Goal: Task Accomplishment & Management: Use online tool/utility

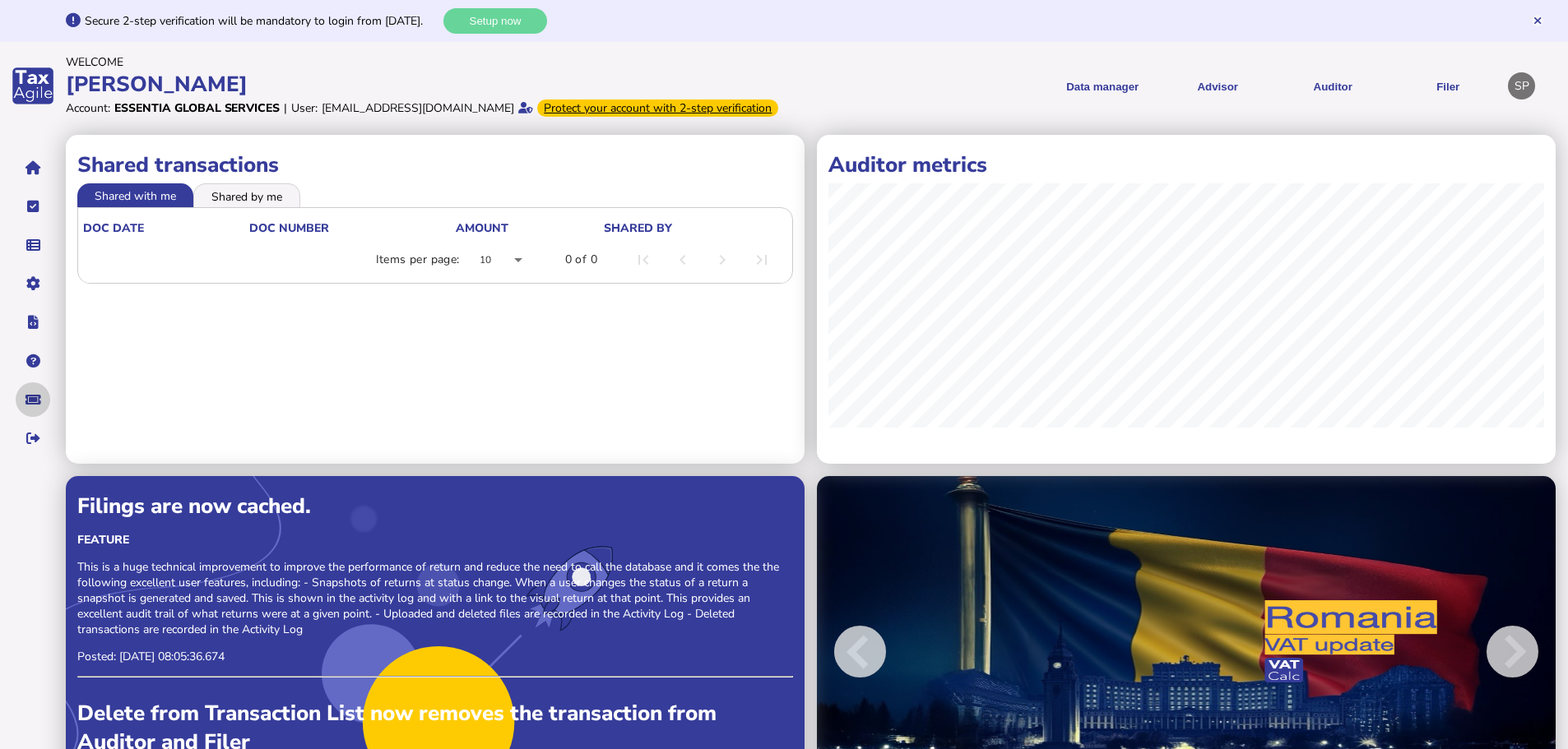
click at [30, 417] on button "navigate application pages" at bounding box center [33, 400] width 35 height 35
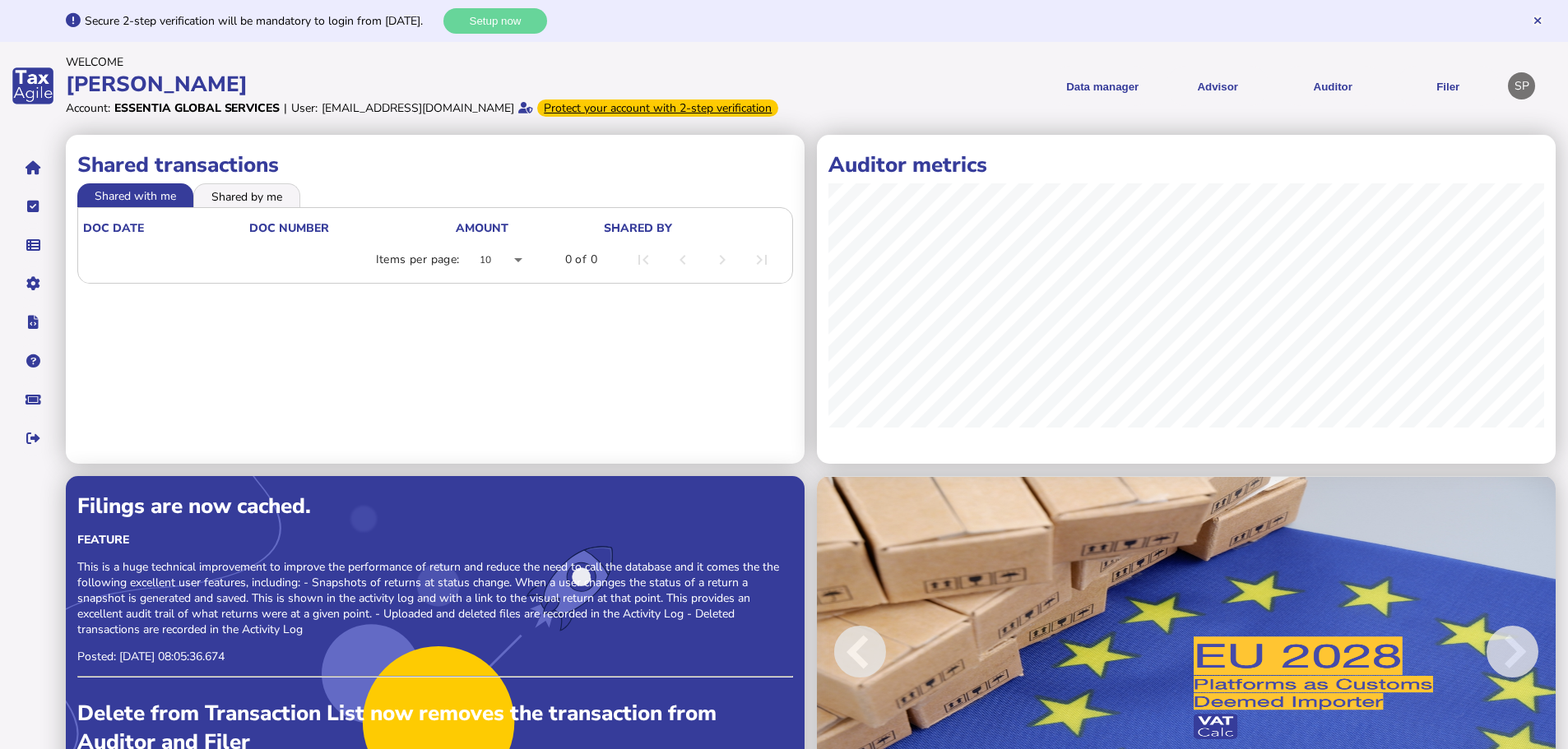
drag, startPoint x: 323, startPoint y: 108, endPoint x: 575, endPoint y: 109, distance: 252.0
click at [514, 109] on div "[EMAIL_ADDRESS][DOMAIN_NAME]" at bounding box center [417, 108] width 192 height 15
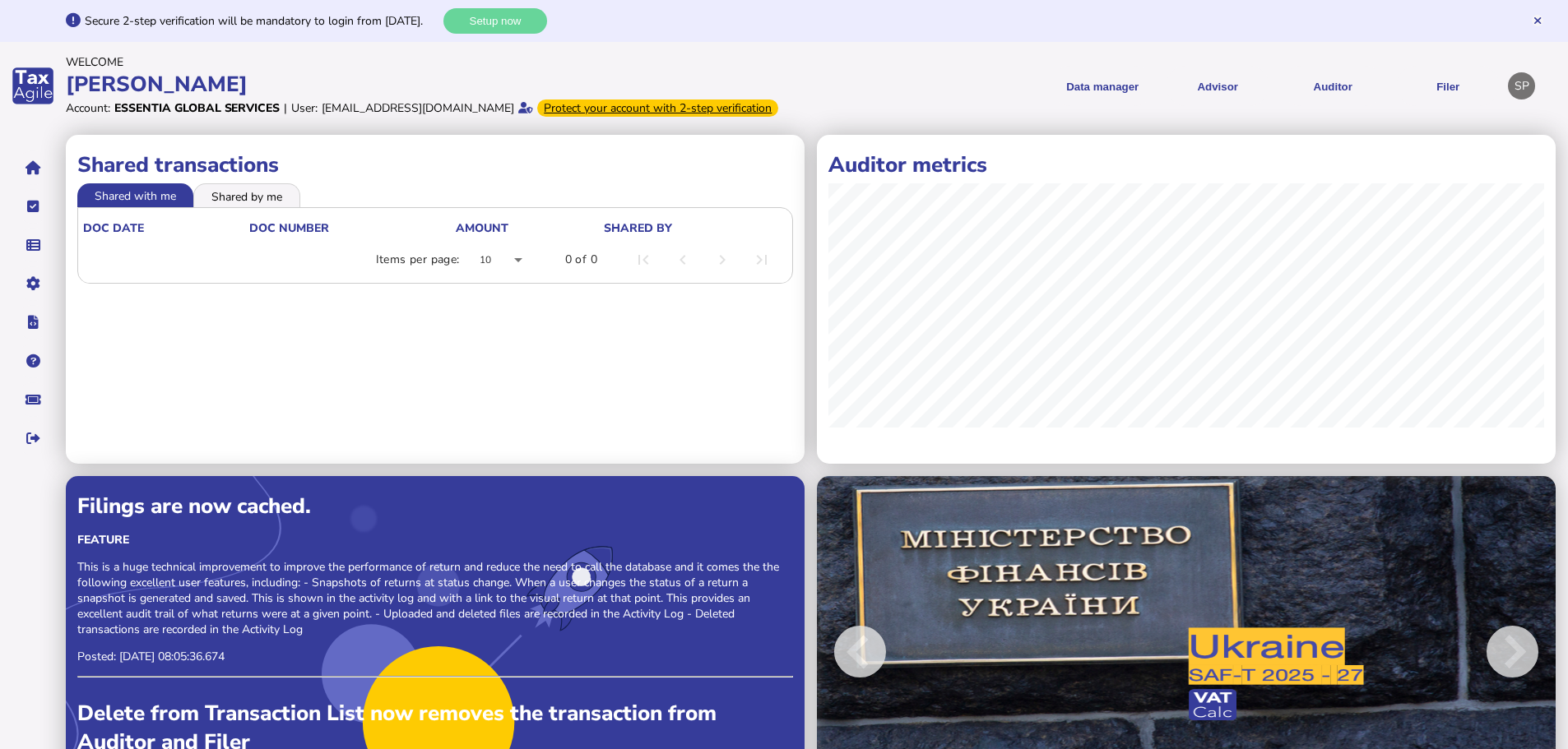
copy div "[EMAIL_ADDRESS][DOMAIN_NAME]"
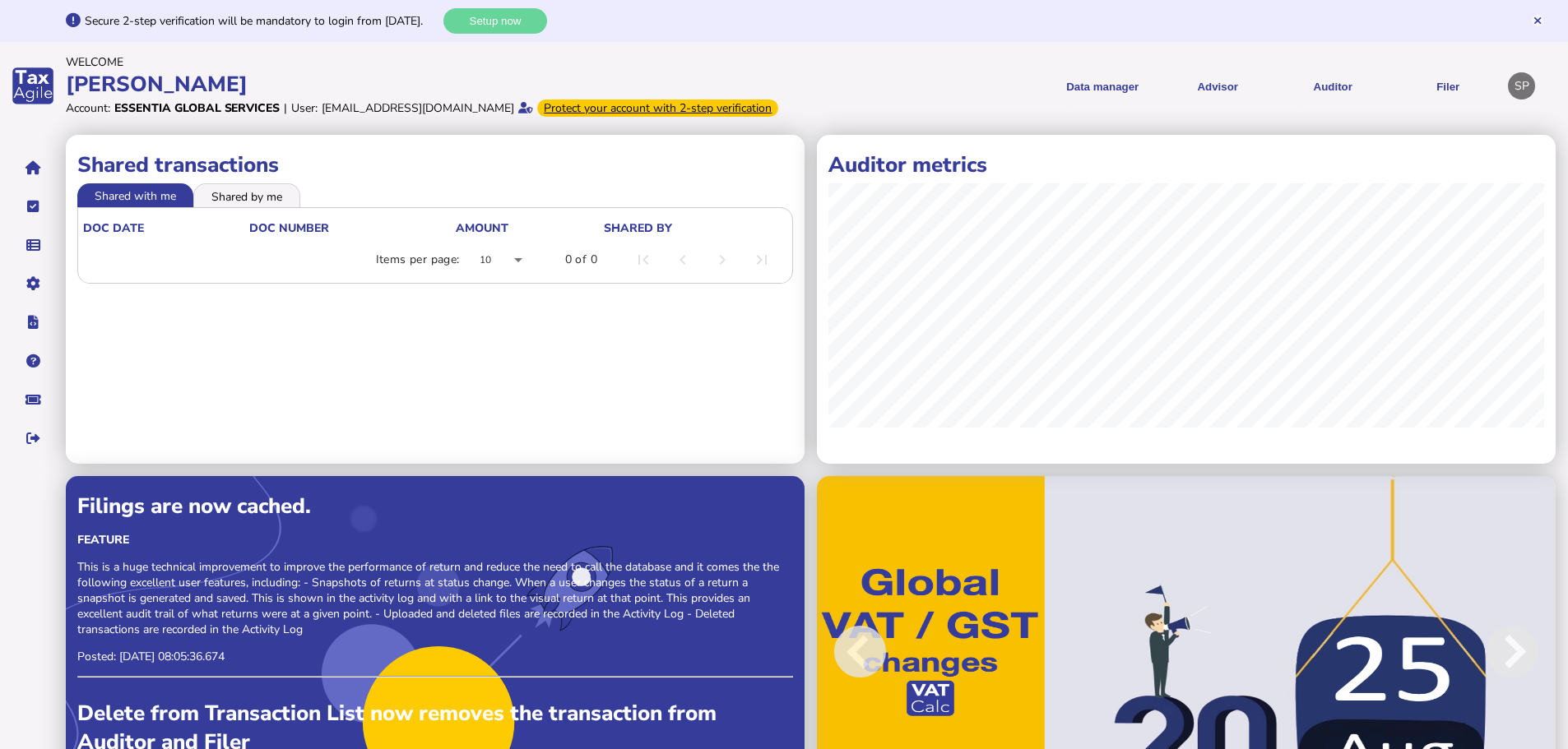
click at [1524, 97] on div "SP" at bounding box center [1522, 86] width 27 height 27
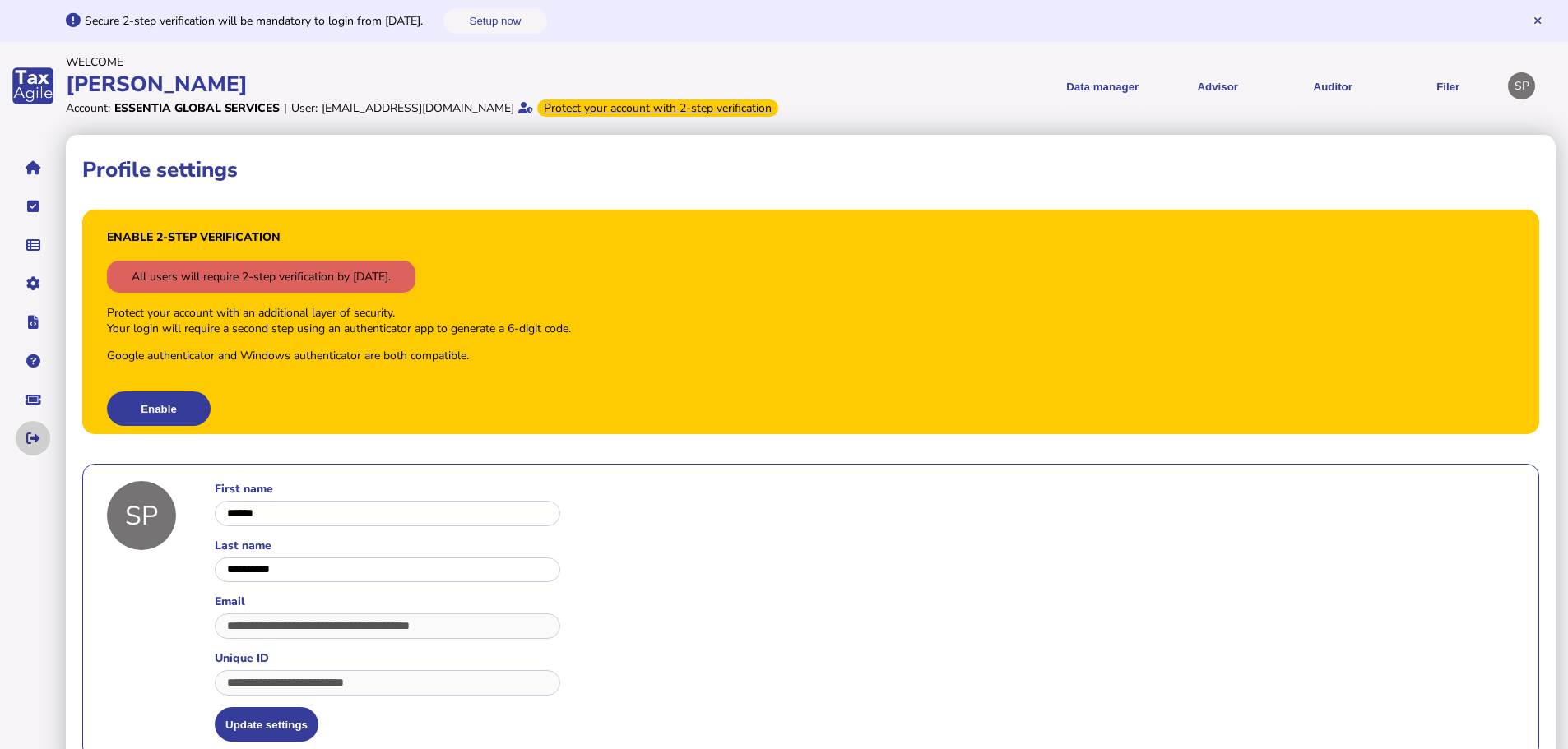
click at [19, 455] on button "navigate application pages" at bounding box center [33, 438] width 35 height 35
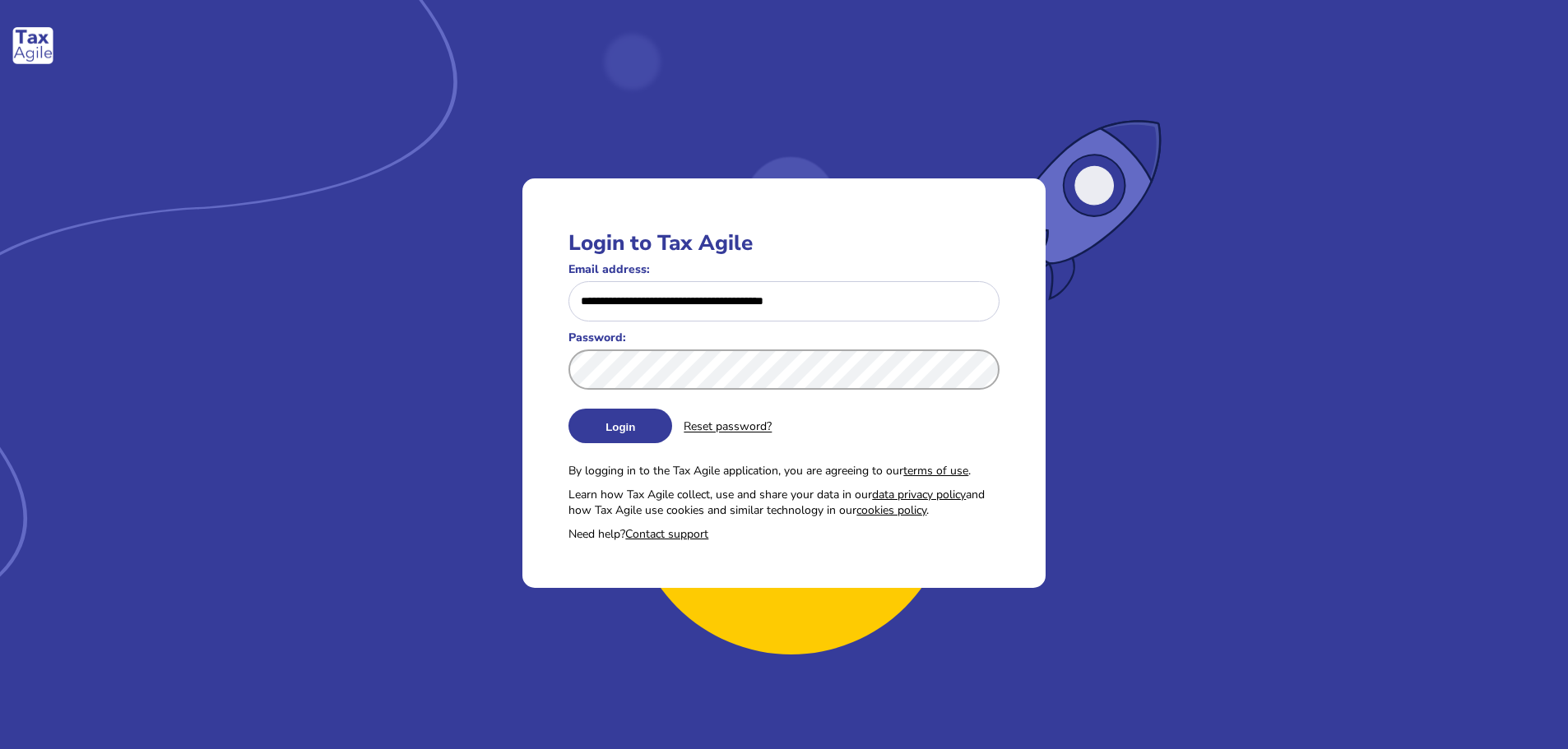
click at [514, 344] on div "**********" at bounding box center [784, 383] width 1568 height 825
click at [620, 426] on button "Login" at bounding box center [620, 426] width 104 height 35
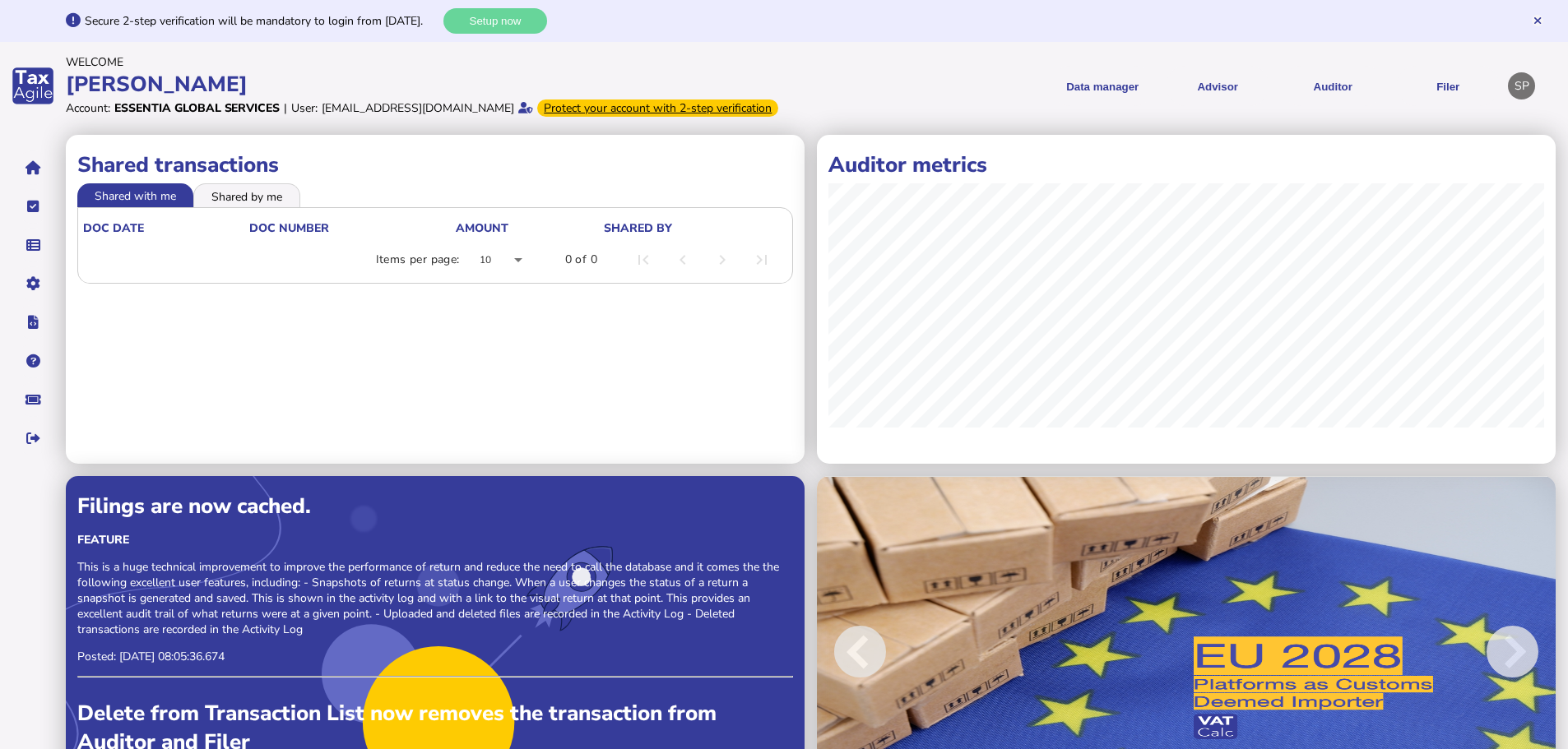
drag, startPoint x: 325, startPoint y: 109, endPoint x: 579, endPoint y: 115, distance: 254.1
click at [579, 115] on div "Account: Essentia Global Services | User: [EMAIL_ADDRESS][DOMAIN_NAME] Protect …" at bounding box center [422, 108] width 713 height 20
copy div "[EMAIL_ADDRESS][DOMAIN_NAME]"
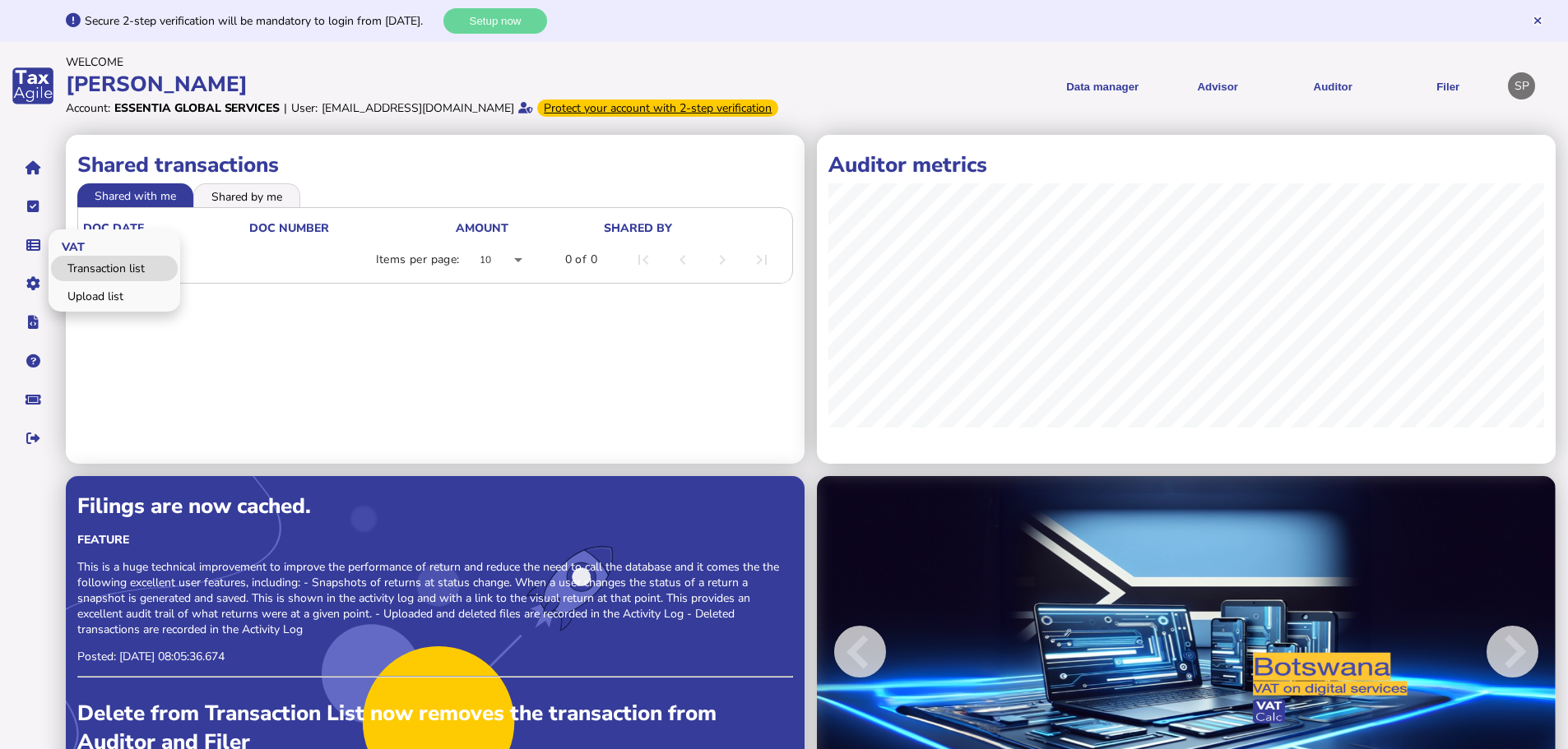
click at [103, 282] on link "Transaction list" at bounding box center [114, 269] width 127 height 26
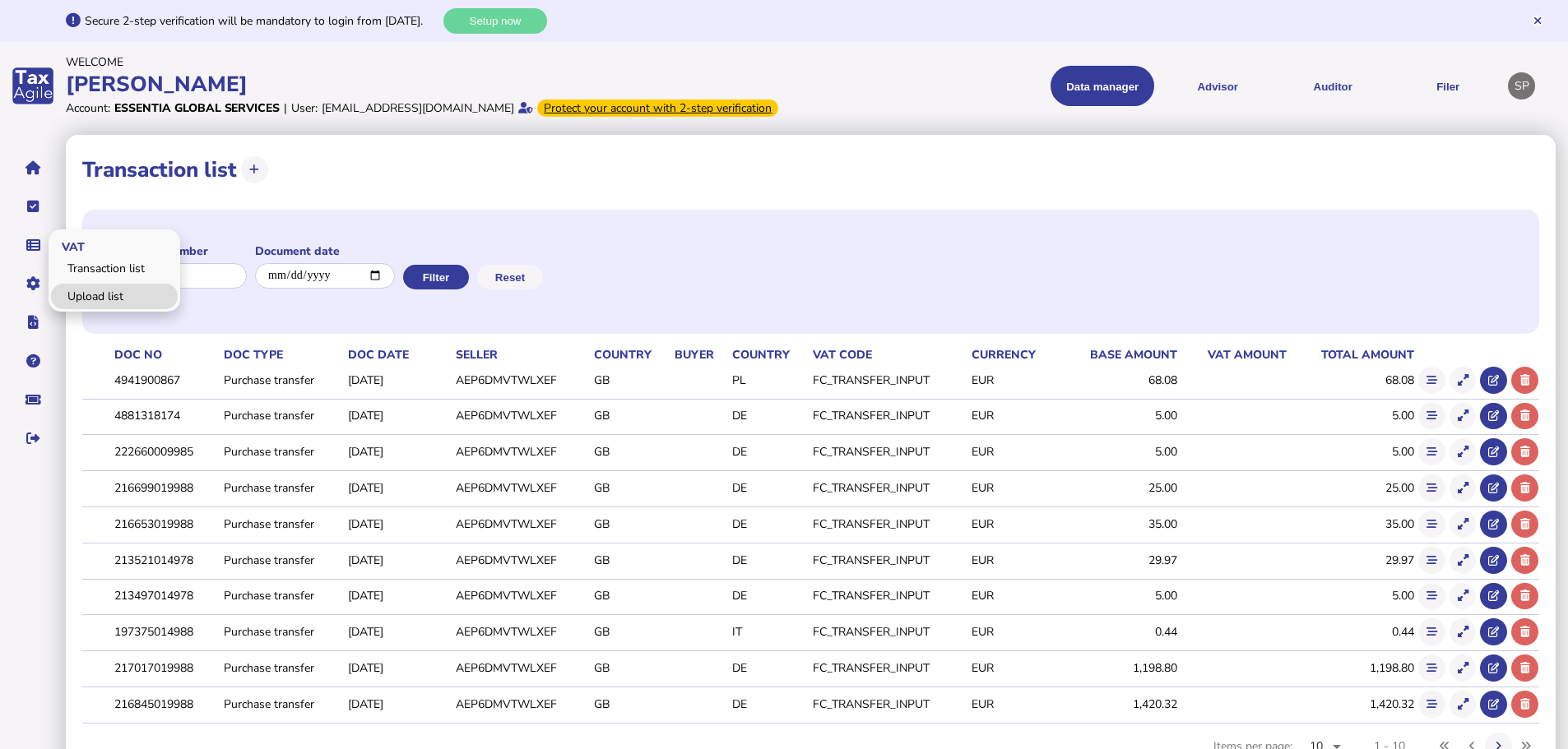
click at [98, 309] on link "Upload list" at bounding box center [114, 296] width 127 height 26
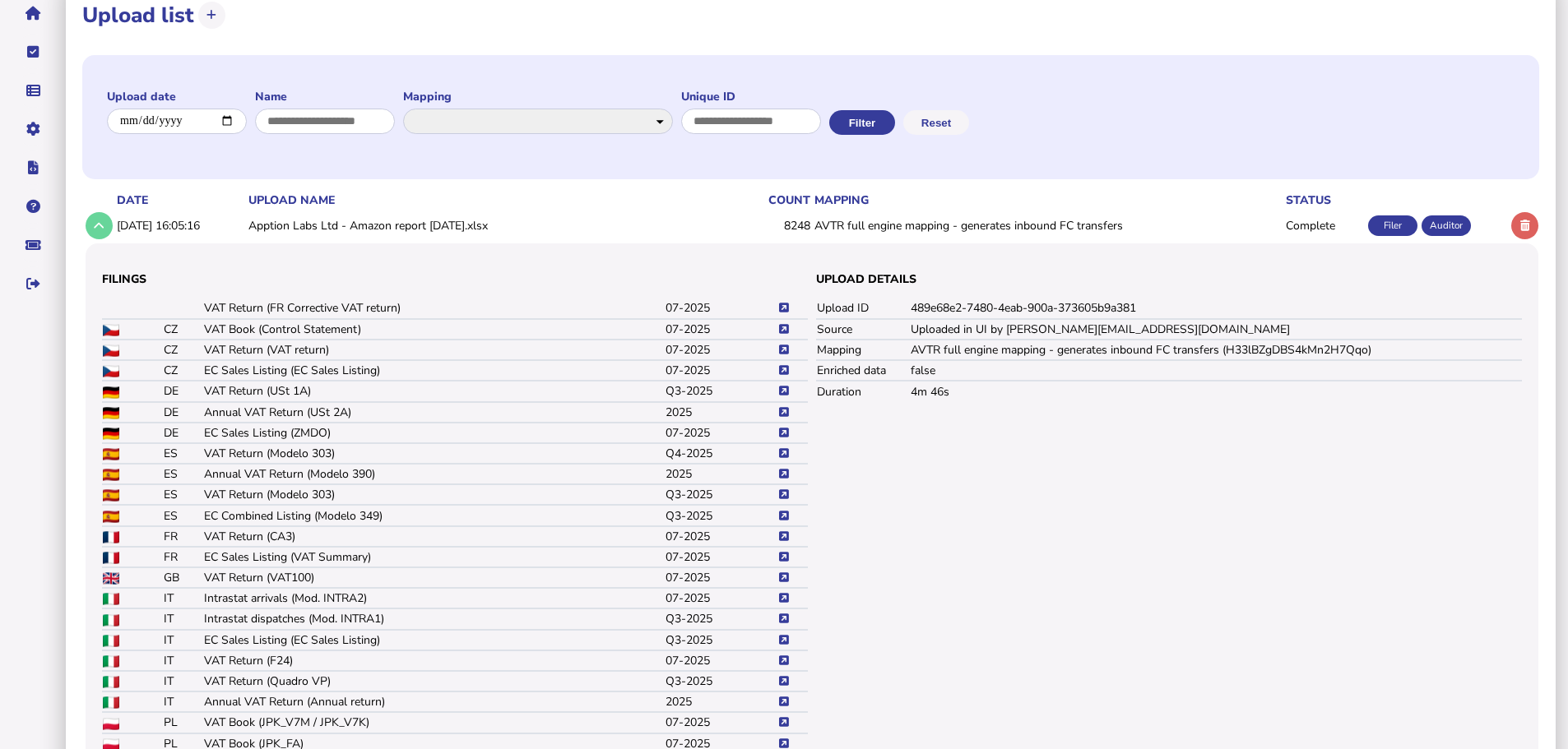
scroll to position [165, 0]
